Goal: Transaction & Acquisition: Purchase product/service

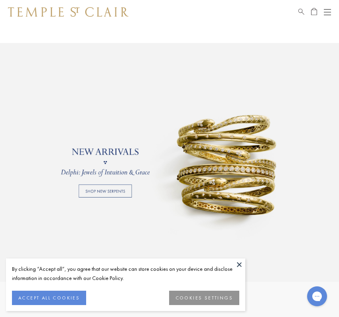
scroll to position [460, 0]
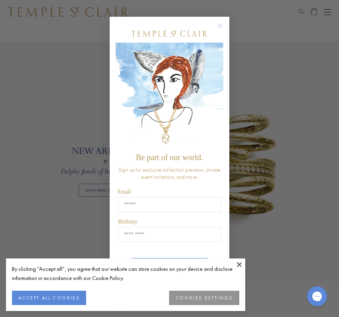
click at [227, 27] on button "Close dialog" at bounding box center [224, 30] width 10 height 10
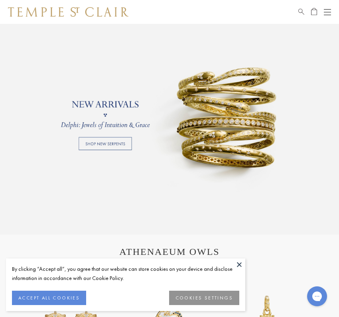
scroll to position [515, 0]
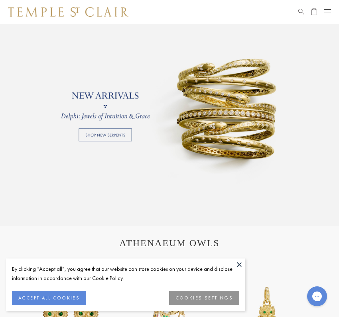
click at [106, 137] on link at bounding box center [169, 106] width 339 height 239
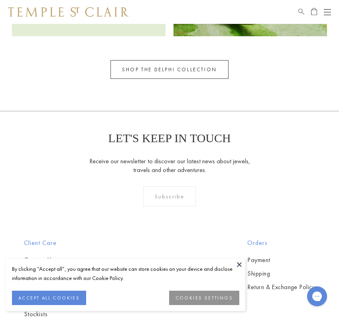
scroll to position [656, 0]
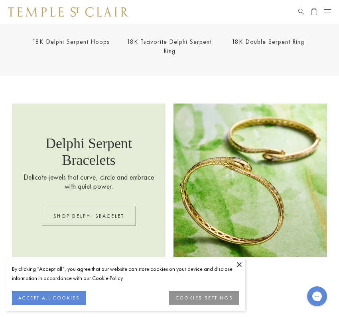
click at [325, 16] on button "Open navigation" at bounding box center [327, 12] width 7 height 10
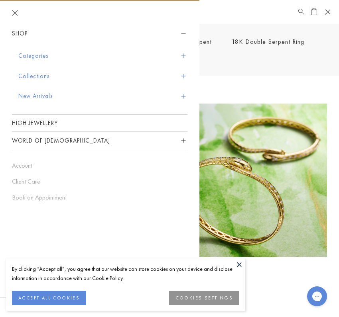
click at [185, 57] on span "Sidebar navigation" at bounding box center [183, 56] width 4 height 4
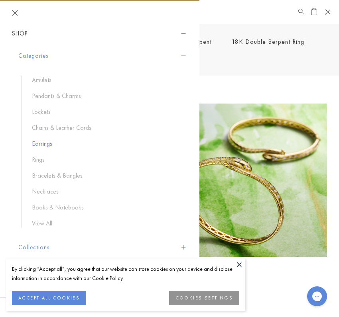
click at [42, 141] on link "Earrings" at bounding box center [106, 144] width 148 height 9
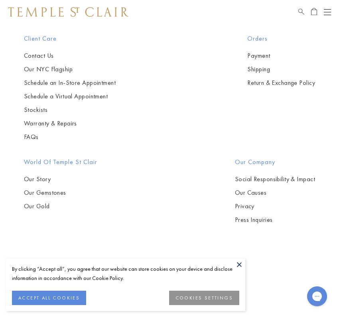
scroll to position [2089, 0]
click at [301, 13] on span "Search" at bounding box center [301, 10] width 6 height 7
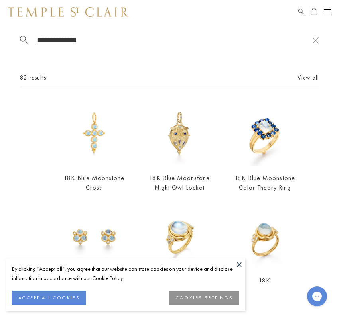
type input "**********"
click at [241, 267] on button at bounding box center [239, 265] width 12 height 12
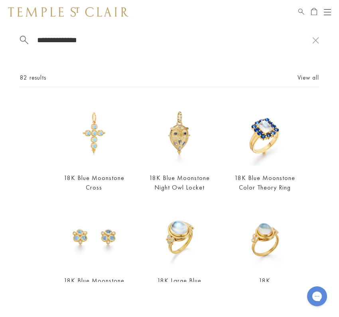
scroll to position [0, 0]
